Goal: Information Seeking & Learning: Learn about a topic

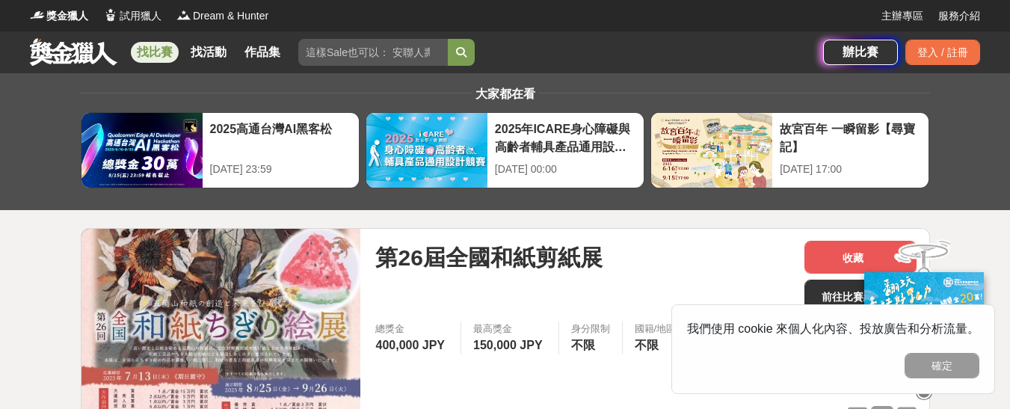
click at [158, 49] on link "找比賽" at bounding box center [155, 52] width 48 height 21
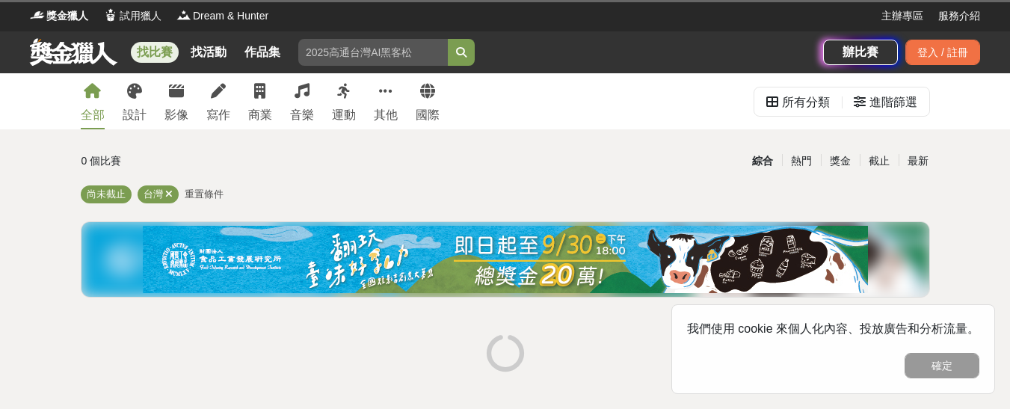
click at [355, 57] on input "search" at bounding box center [373, 52] width 150 height 27
type input "剪紙"
click at [448, 39] on button "submit" at bounding box center [461, 52] width 27 height 27
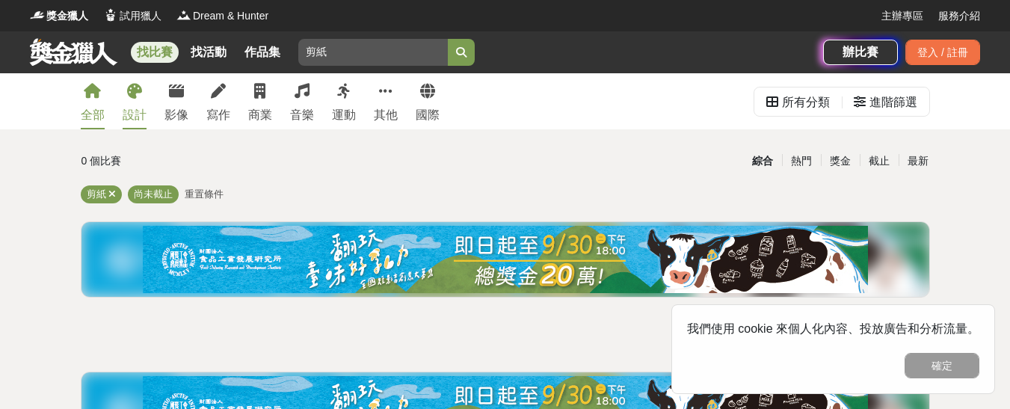
click at [139, 98] on icon at bounding box center [134, 91] width 15 height 15
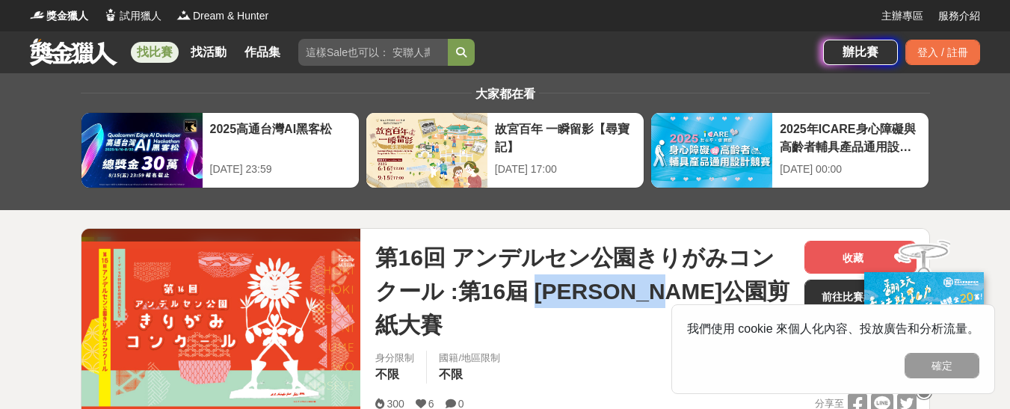
drag, startPoint x: 509, startPoint y: 292, endPoint x: 730, endPoint y: 289, distance: 221.3
click at [730, 289] on span "第16回 アンデルセン公園きりがみコンクール :第16屆 [PERSON_NAME]公園剪紙大賽" at bounding box center [583, 291] width 417 height 101
copy span "[PERSON_NAME]公園剪紙大賽"
